Goal: Task Accomplishment & Management: Manage account settings

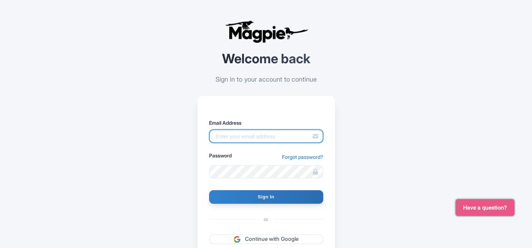
click at [231, 137] on input "Email Address" at bounding box center [266, 136] width 114 height 14
paste input "[EMAIL_ADDRESS][DOMAIN_NAME]"
type input "[EMAIL_ADDRESS][DOMAIN_NAME]"
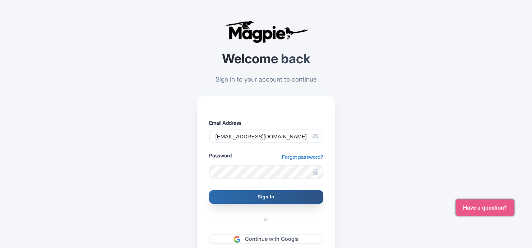
click at [273, 196] on input "Sign In" at bounding box center [266, 197] width 114 height 14
type input "Signing in..."
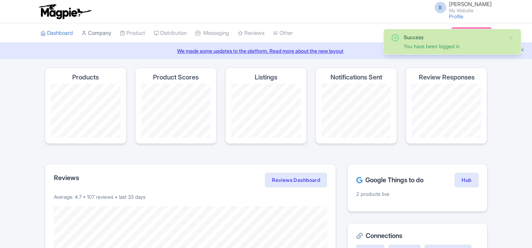
click at [101, 35] on link "Company" at bounding box center [97, 33] width 30 height 20
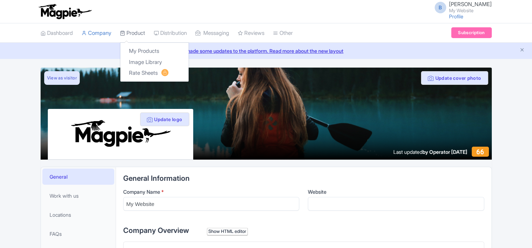
click at [144, 35] on link "Product" at bounding box center [132, 33] width 25 height 20
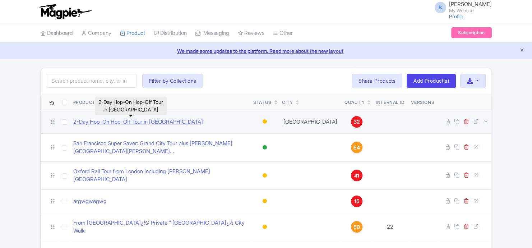
click at [158, 125] on link "2-Day Hop-On Hop-Off Tour in [GEOGRAPHIC_DATA]" at bounding box center [138, 122] width 130 height 8
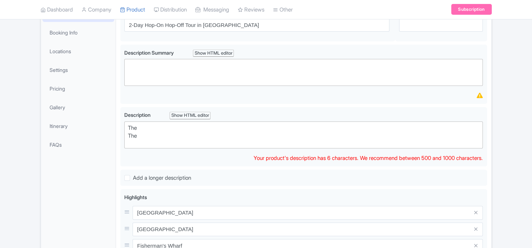
scroll to position [96, 0]
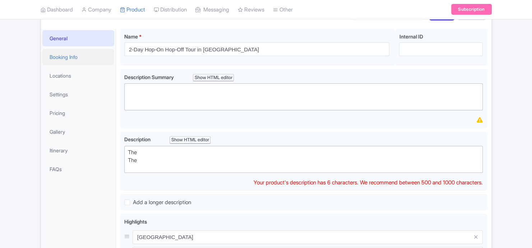
click at [77, 54] on link "Booking Info" at bounding box center [78, 57] width 72 height 16
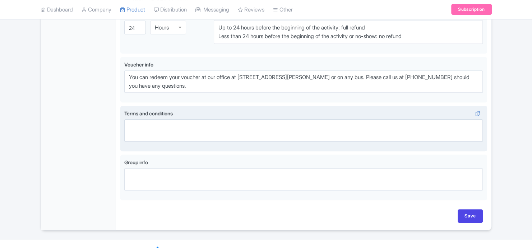
scroll to position [392, 0]
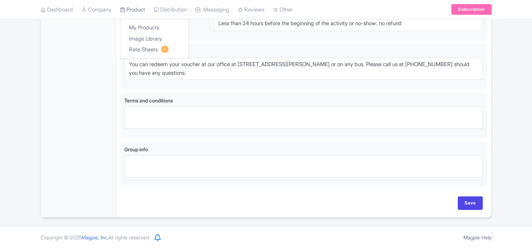
click at [142, 13] on link "Product" at bounding box center [132, 10] width 25 height 20
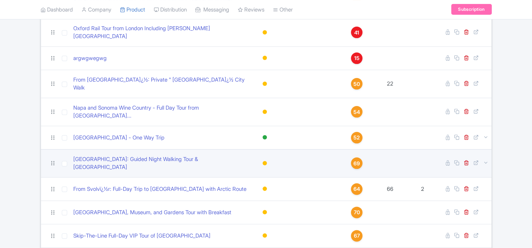
scroll to position [145, 0]
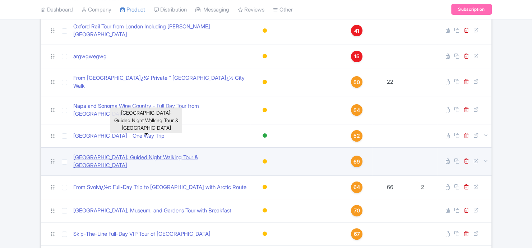
click at [161, 153] on link "[GEOGRAPHIC_DATA]: Guided Night Walking Tour & [GEOGRAPHIC_DATA]" at bounding box center [160, 161] width 175 height 16
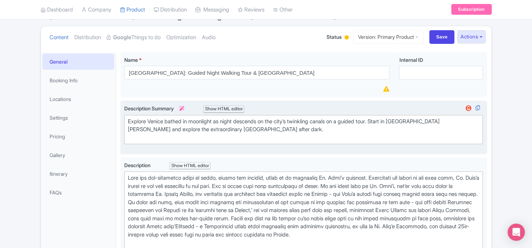
scroll to position [48, 0]
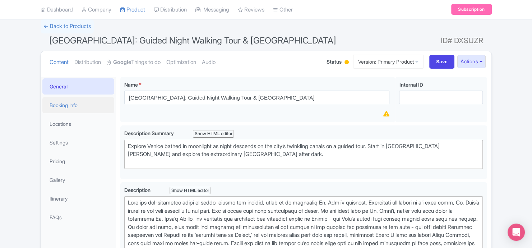
click at [68, 107] on link "Booking Info" at bounding box center [78, 105] width 72 height 16
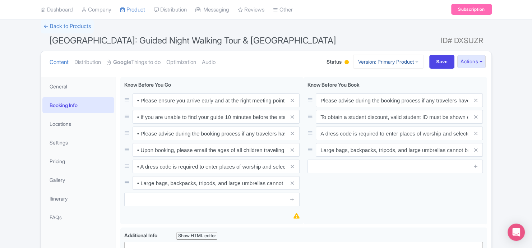
click at [384, 64] on link "Version: Primary Product" at bounding box center [388, 62] width 70 height 14
click at [82, 123] on link "Locations" at bounding box center [78, 124] width 72 height 16
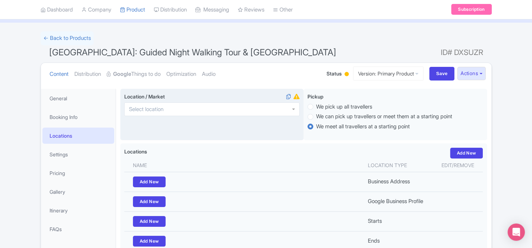
scroll to position [0, 0]
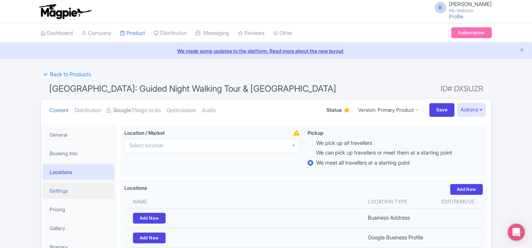
click at [93, 190] on link "Settings" at bounding box center [78, 190] width 72 height 16
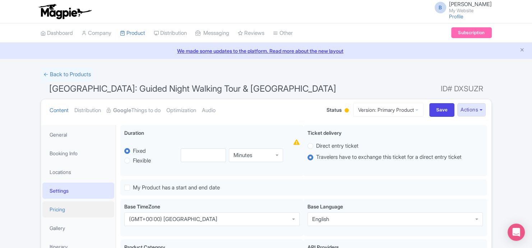
click at [93, 203] on link "Pricing" at bounding box center [78, 209] width 72 height 16
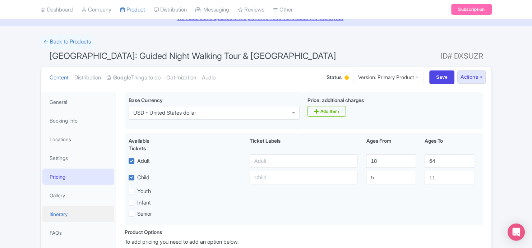
scroll to position [48, 0]
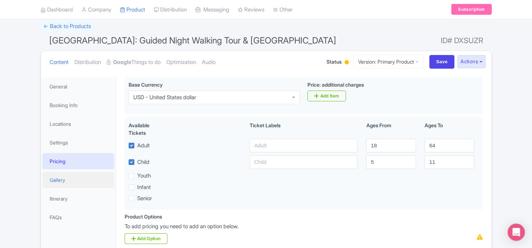
click at [88, 176] on link "Gallery" at bounding box center [78, 180] width 72 height 16
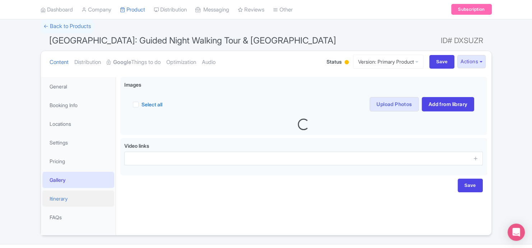
click at [88, 196] on link "Itinerary" at bounding box center [78, 198] width 72 height 16
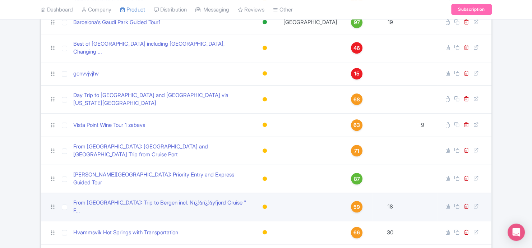
scroll to position [700, 0]
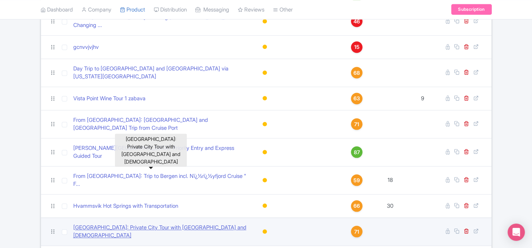
click at [190, 223] on link "[GEOGRAPHIC_DATA]: Private City Tour with [GEOGRAPHIC_DATA] and [DEMOGRAPHIC_DA…" at bounding box center [160, 231] width 175 height 16
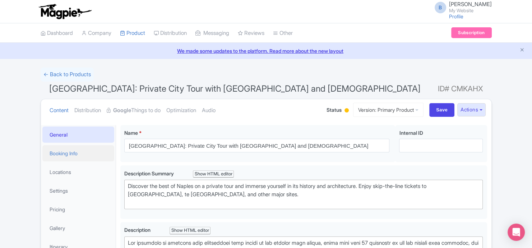
click at [91, 150] on link "Booking Info" at bounding box center [78, 153] width 72 height 16
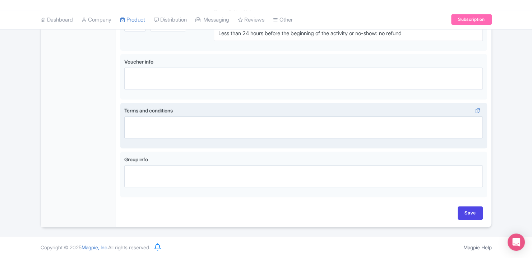
scroll to position [521, 0]
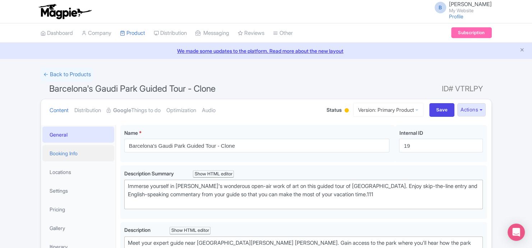
click at [80, 158] on link "Booking Info" at bounding box center [78, 153] width 72 height 16
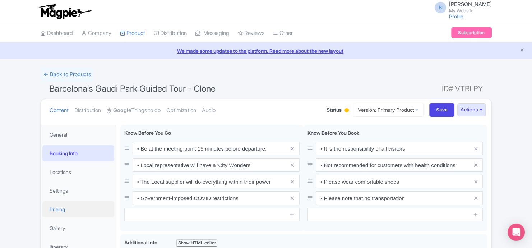
click at [76, 206] on link "Pricing" at bounding box center [78, 209] width 72 height 16
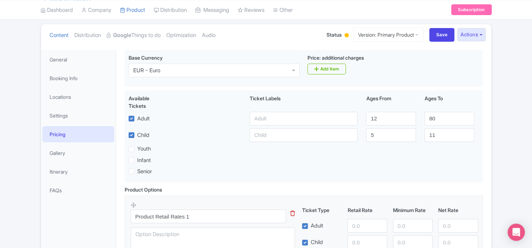
scroll to position [145, 0]
click at [82, 155] on link "Gallery" at bounding box center [78, 153] width 72 height 16
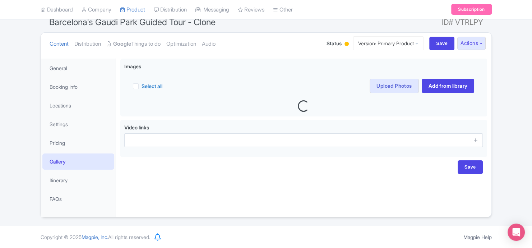
scroll to position [66, 0]
click at [81, 183] on link "Itinerary" at bounding box center [78, 180] width 72 height 16
